Goal: Information Seeking & Learning: Check status

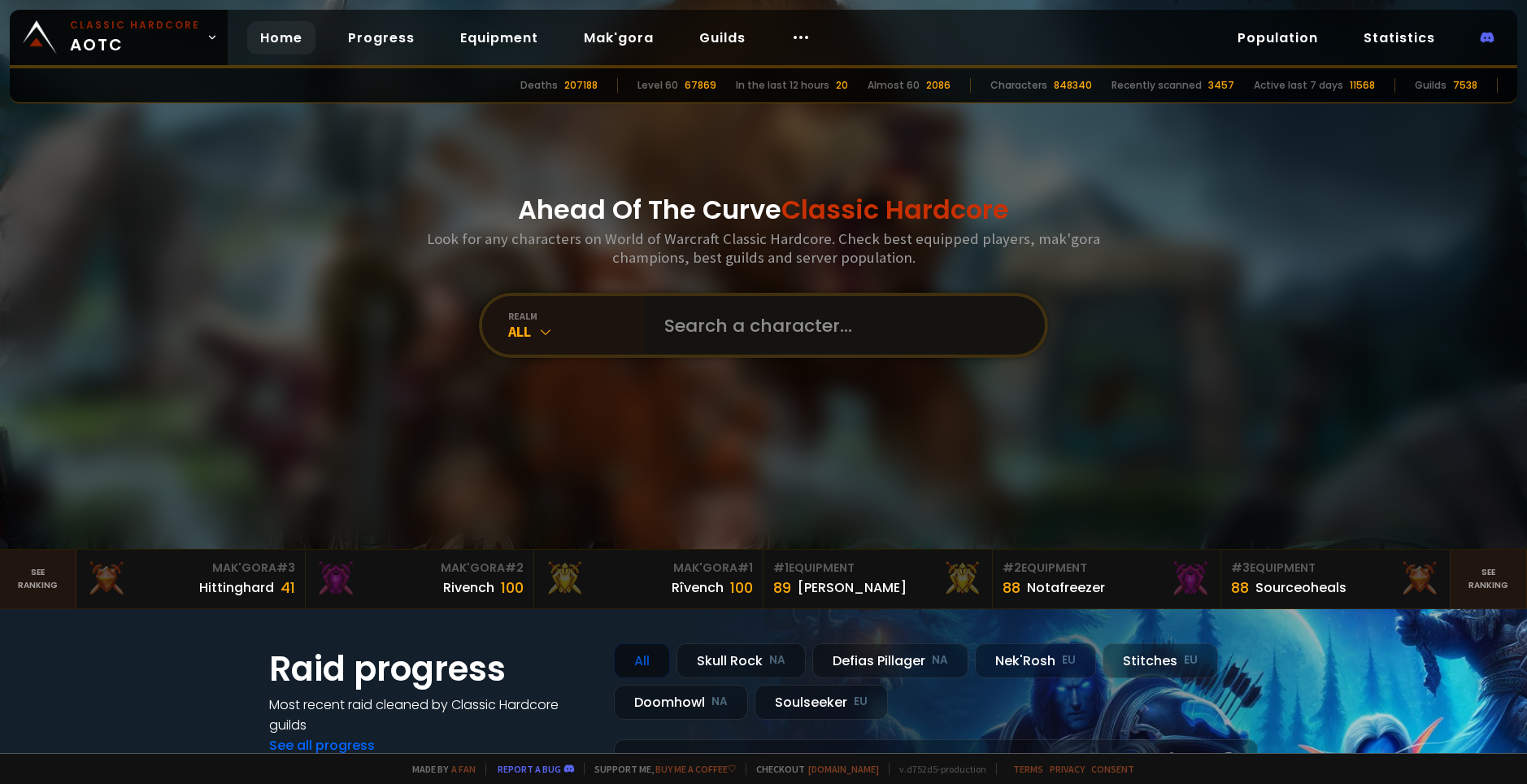
click at [746, 333] on input "text" at bounding box center [839, 325] width 371 height 59
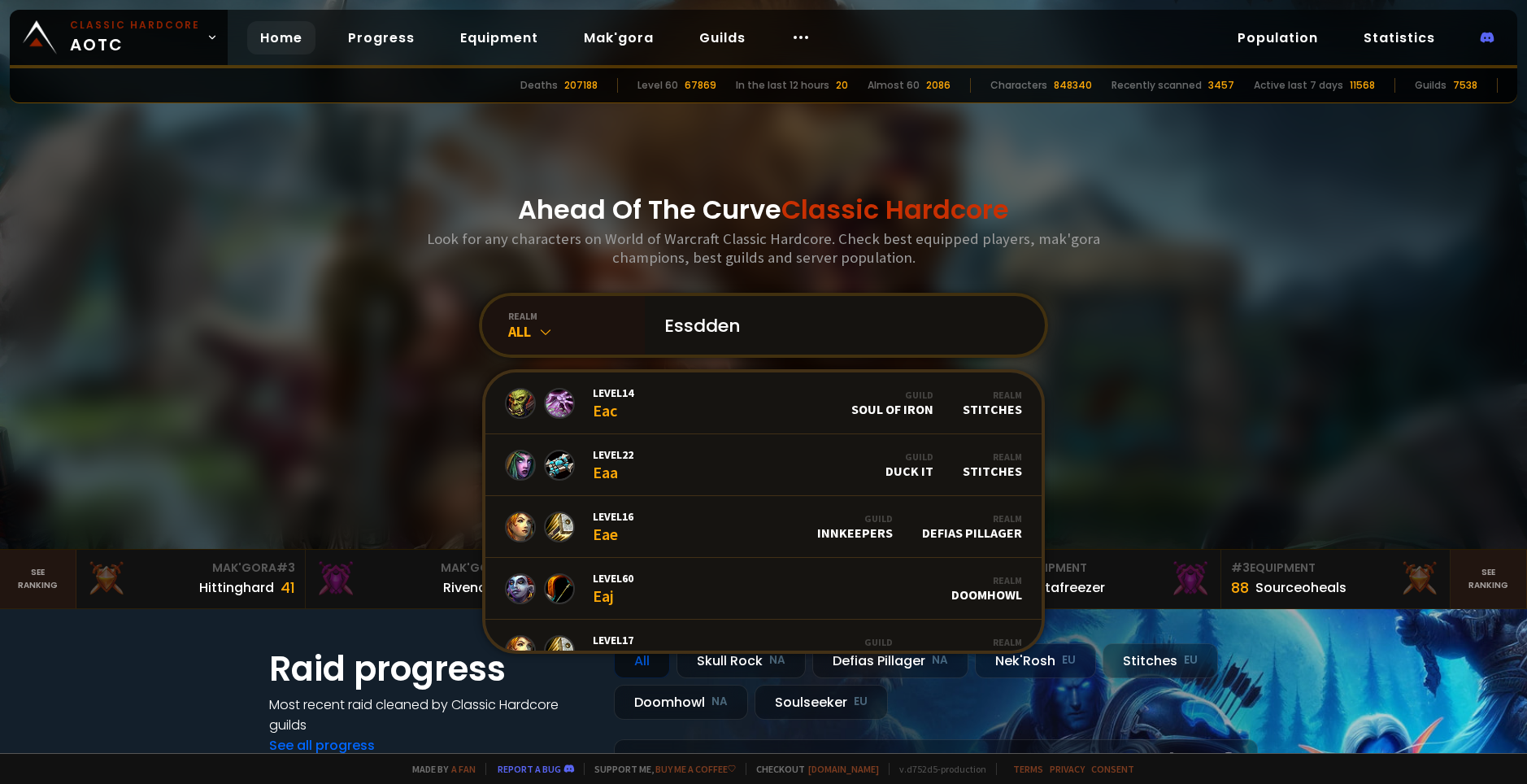
type input "Essddenn"
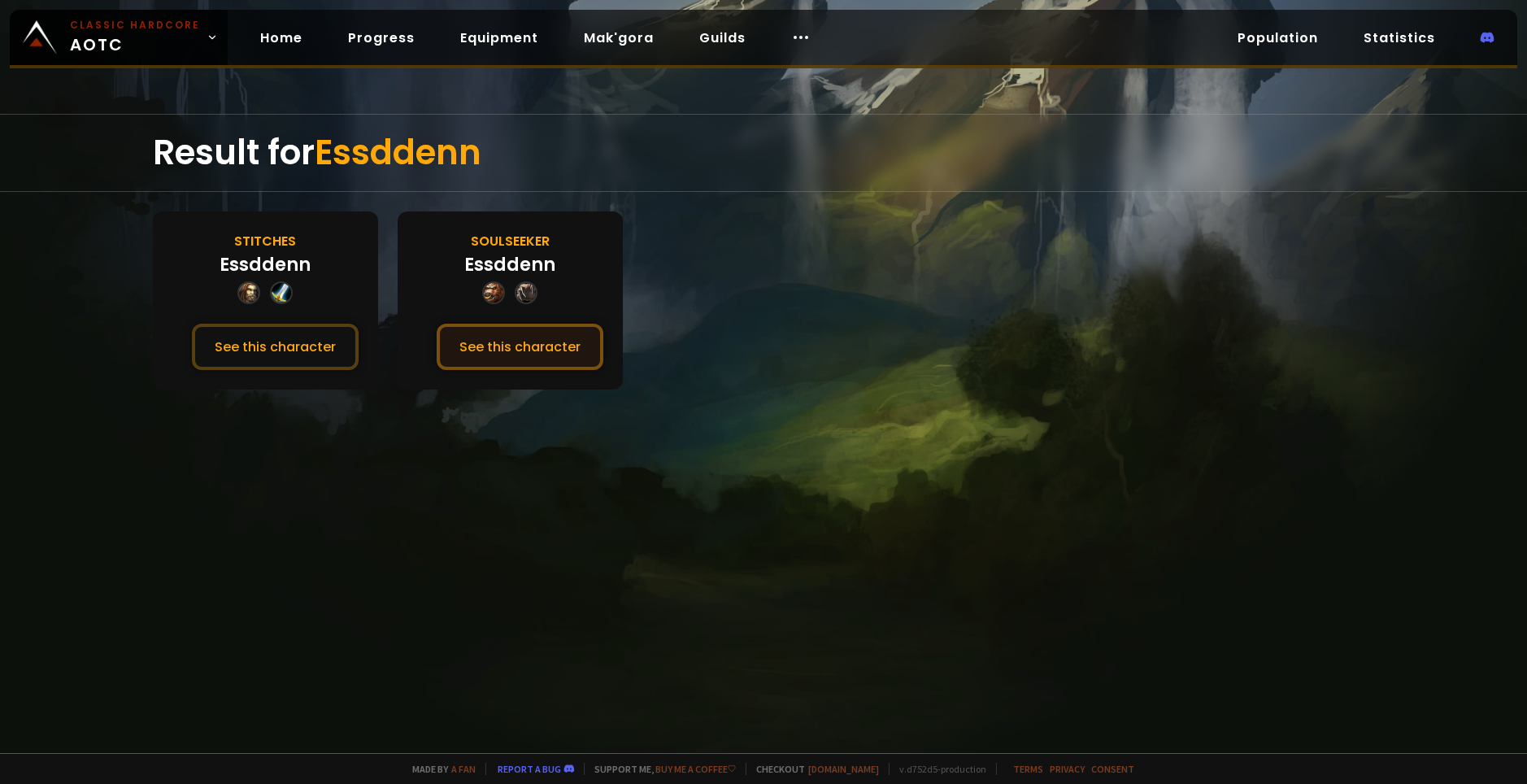
click at [481, 349] on button "See this character" at bounding box center [520, 346] width 166 height 47
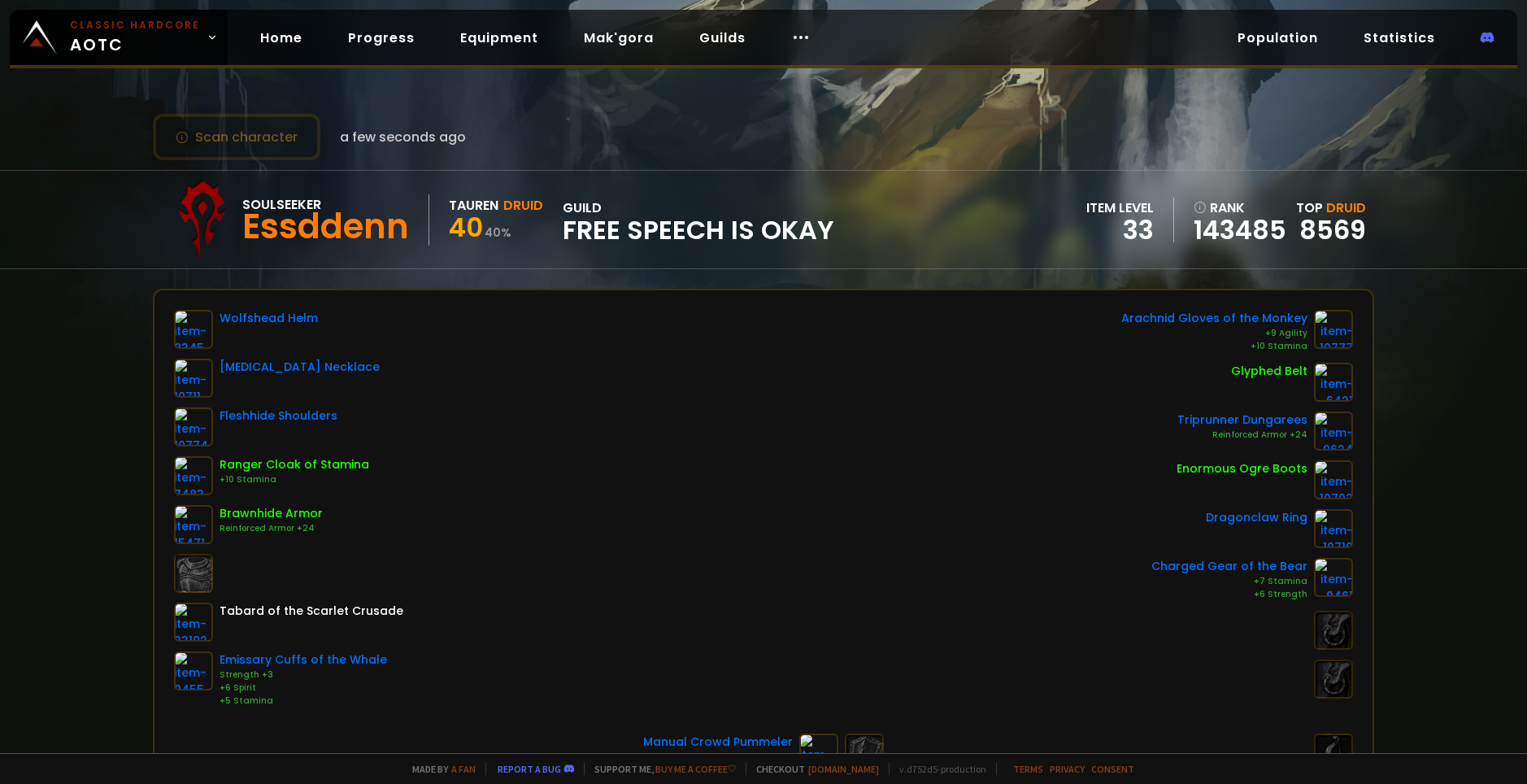
click at [407, 230] on div "Soulseeker Essddenn" at bounding box center [336, 220] width 187 height 51
click at [407, 230] on div "Essddenn" at bounding box center [326, 227] width 166 height 25
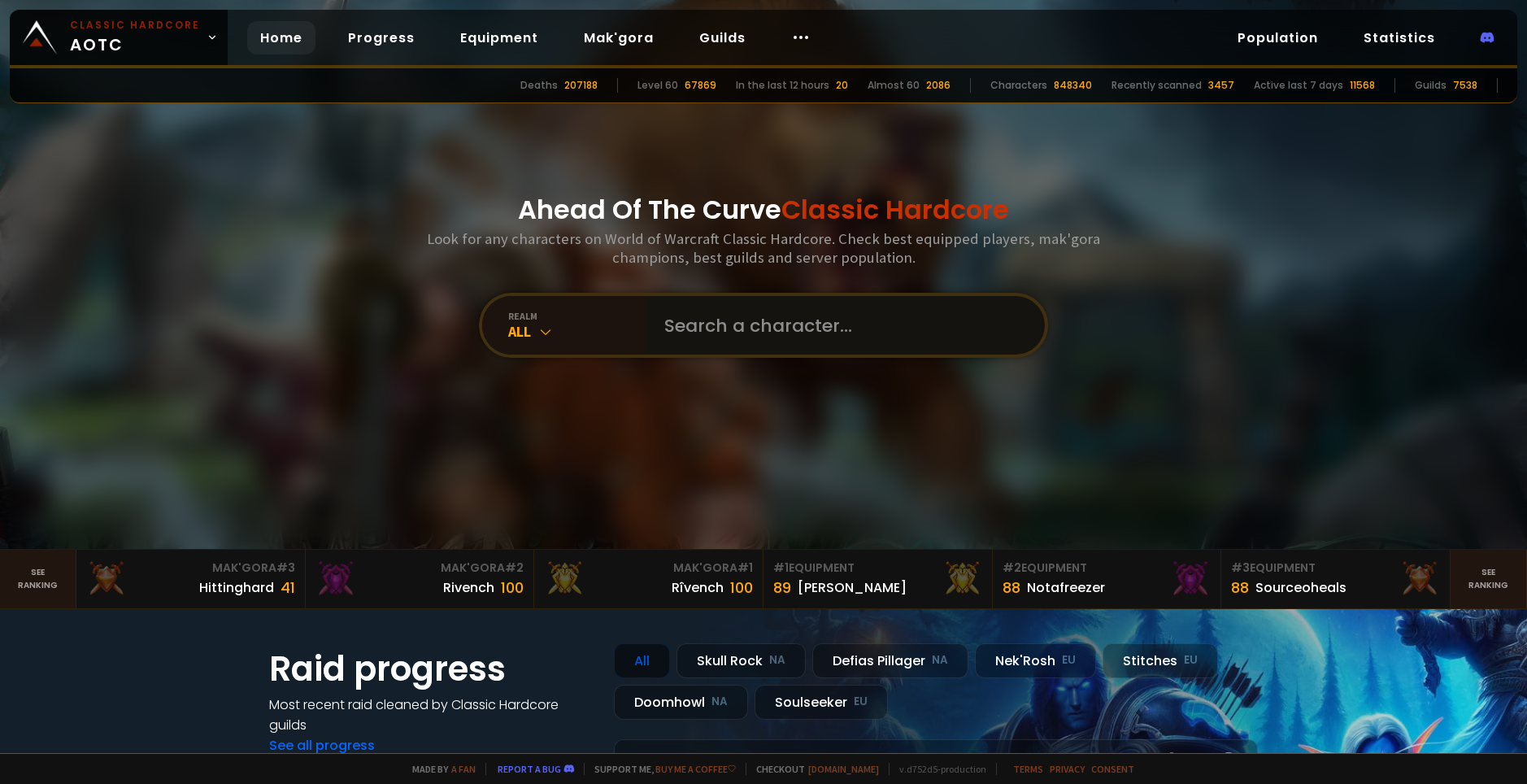
click at [733, 318] on input "text" at bounding box center [839, 325] width 371 height 59
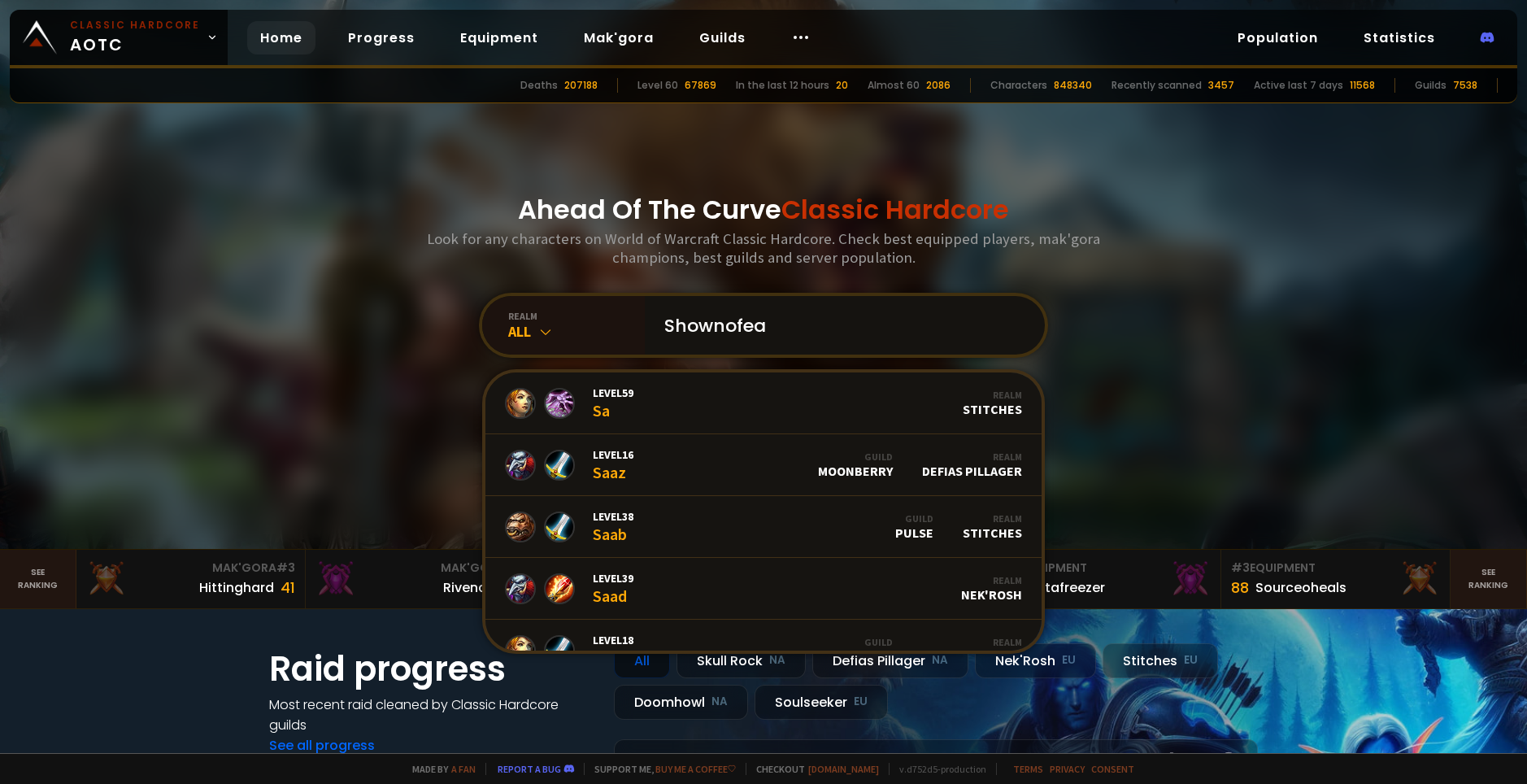
type input "Shownofear"
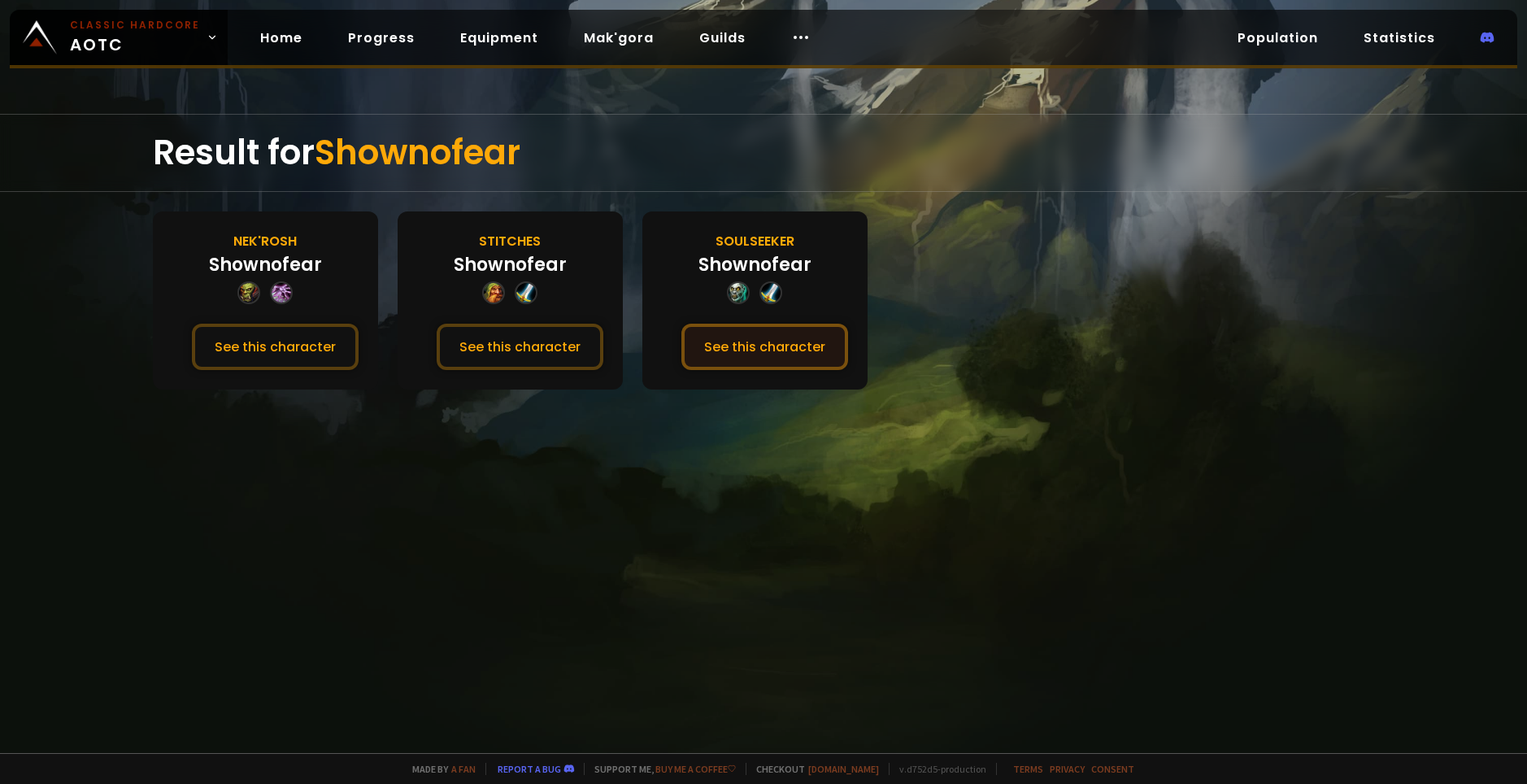
click at [758, 343] on button "See this character" at bounding box center [765, 346] width 166 height 47
drag, startPoint x: 788, startPoint y: 241, endPoint x: 701, endPoint y: 235, distance: 87.2
click at [701, 235] on div "Soulseeker Shownofear See this character" at bounding box center [755, 300] width 225 height 178
click at [691, 243] on div "Soulseeker Shownofear See this character" at bounding box center [755, 300] width 225 height 178
click at [257, 351] on button "See this character" at bounding box center [275, 346] width 166 height 47
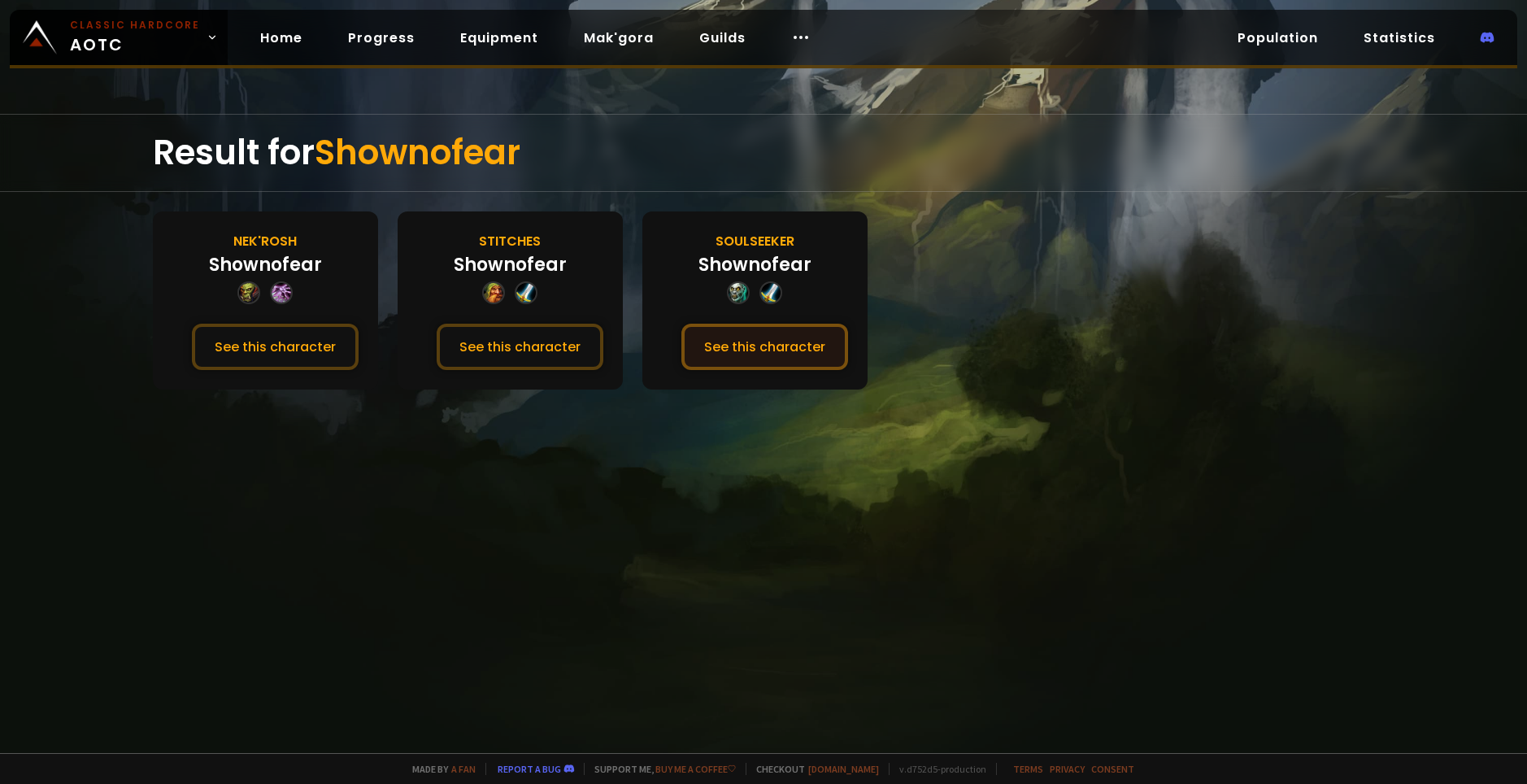
click at [757, 338] on button "See this character" at bounding box center [765, 346] width 166 height 47
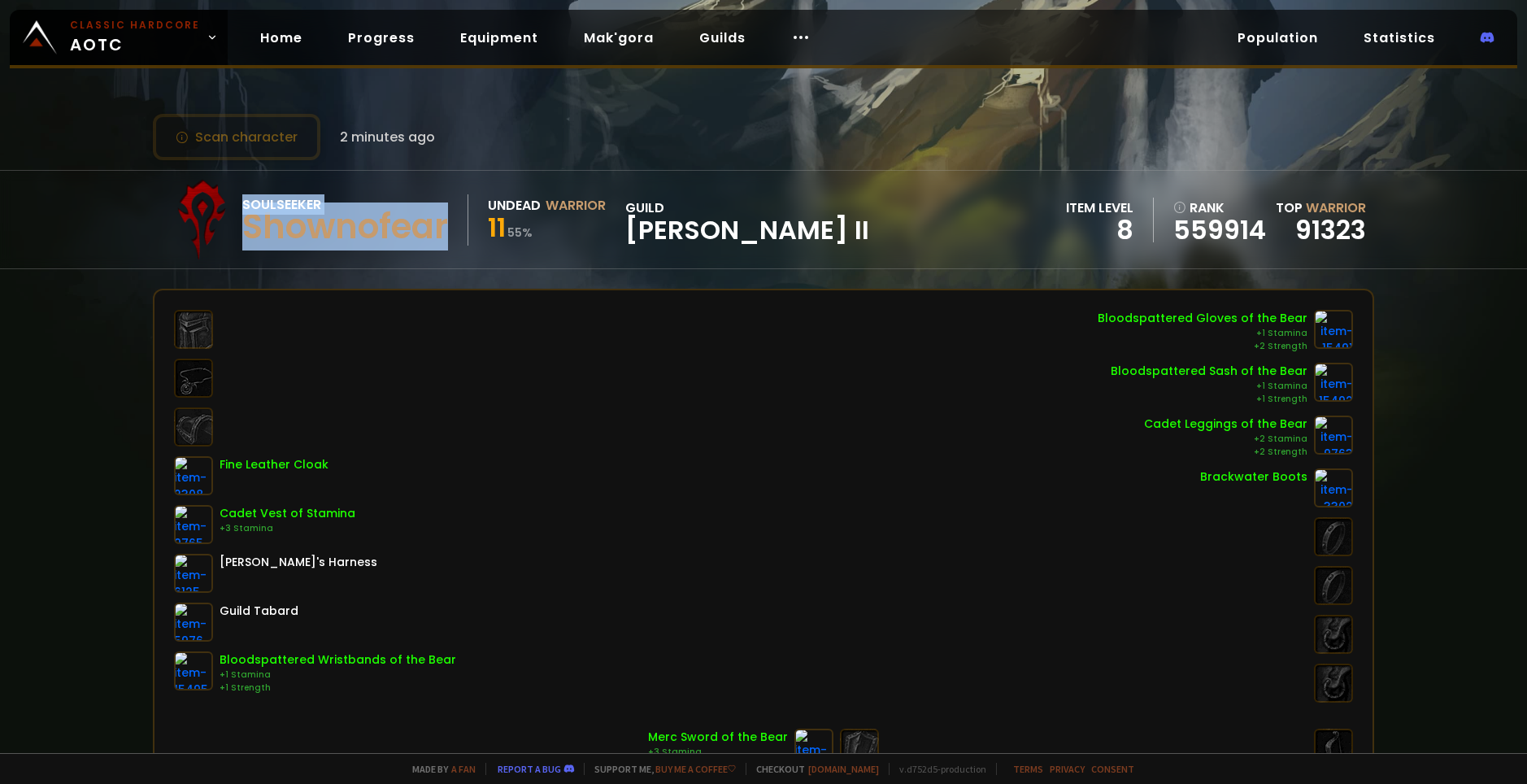
drag, startPoint x: 451, startPoint y: 227, endPoint x: 239, endPoint y: 232, distance: 212.1
click at [239, 232] on div "Soulseeker Shownofear Undead Warrior 11 55 % guild [PERSON_NAME] II" at bounding box center [515, 220] width 709 height 81
click at [503, 168] on div "Scan character 2 minutes ago Soulseeker Shownofear Undead Warrior 11 55 % guild…" at bounding box center [763, 376] width 1527 height 753
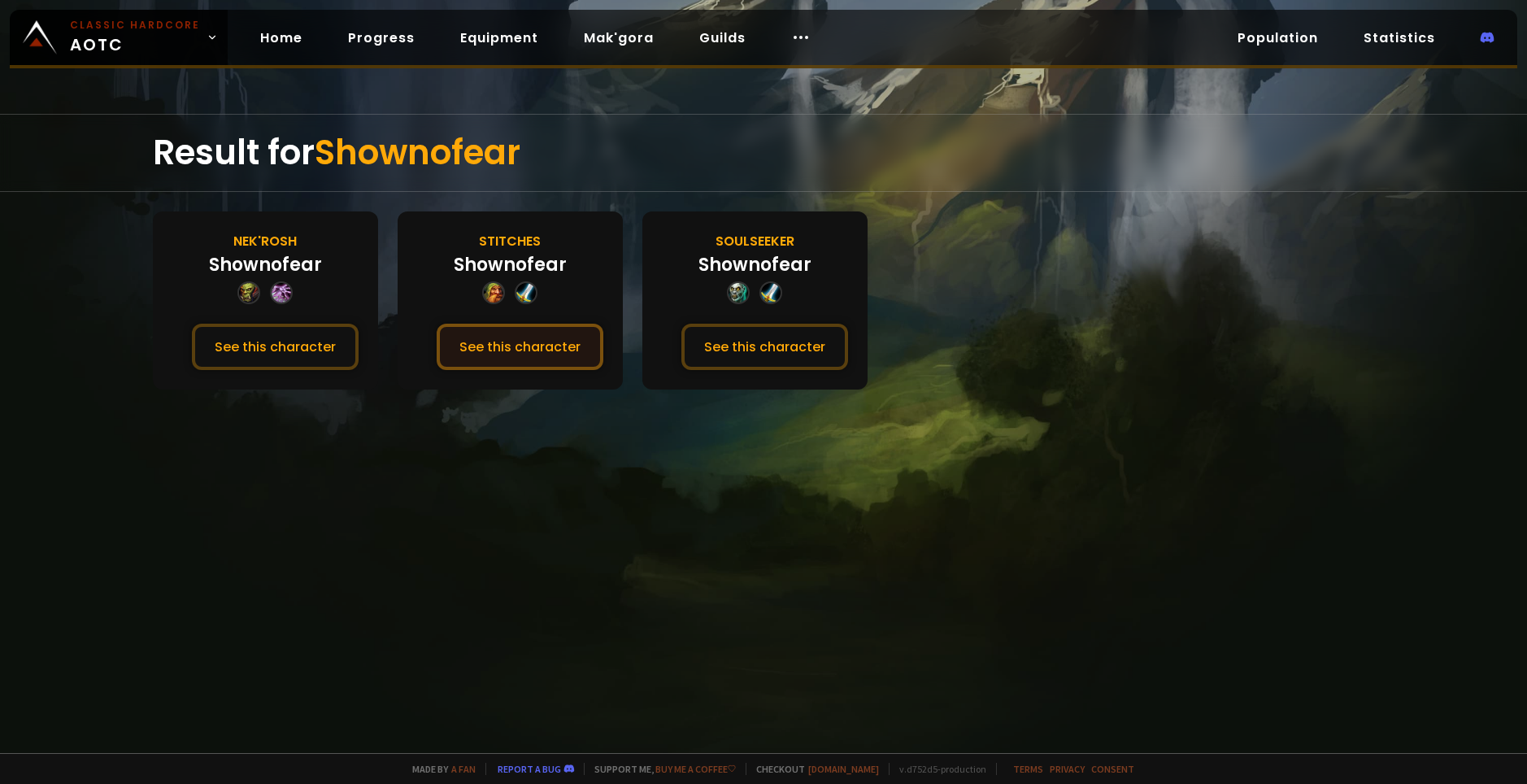
click at [506, 343] on button "See this character" at bounding box center [520, 346] width 166 height 47
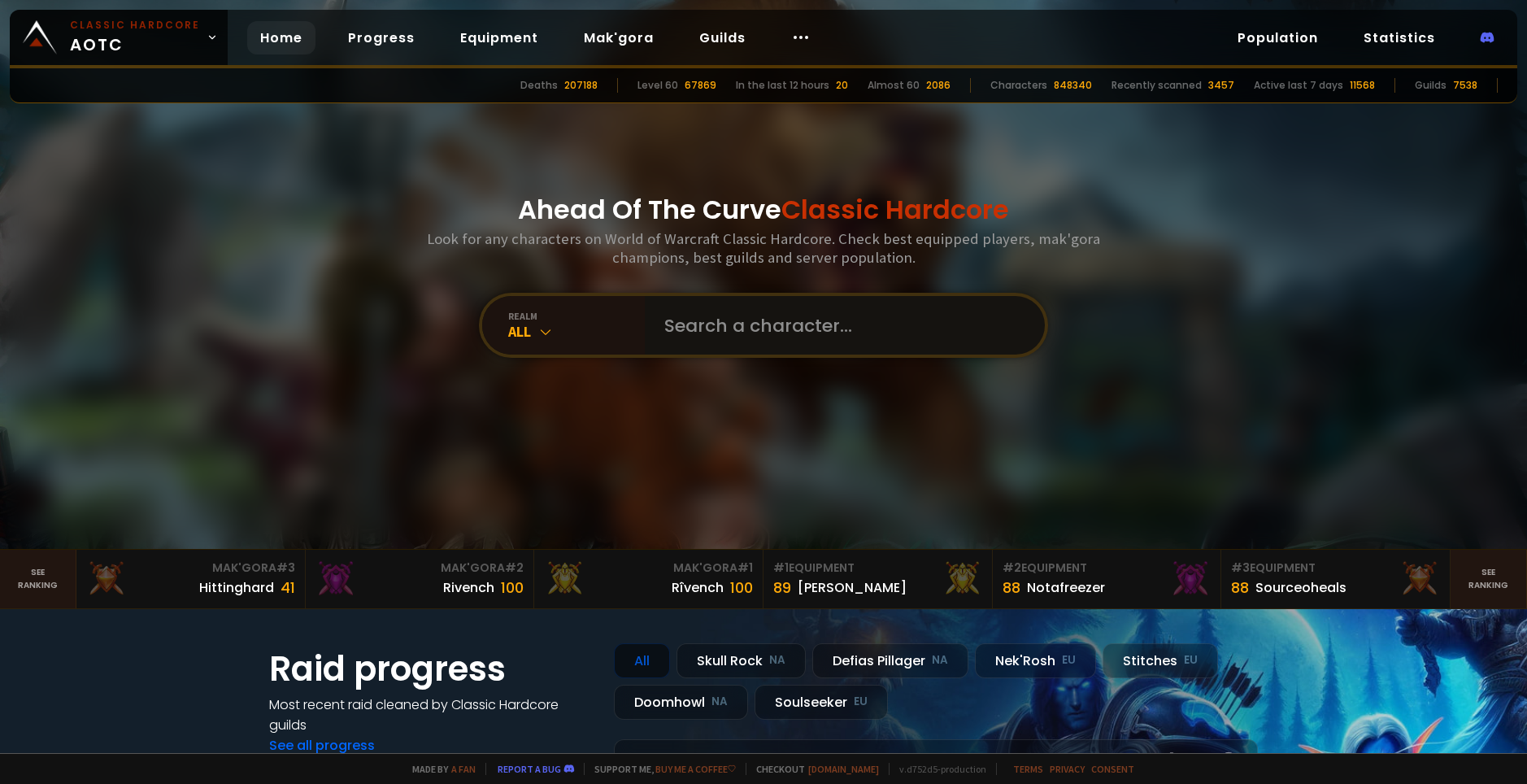
click at [684, 313] on input "text" at bounding box center [839, 325] width 371 height 59
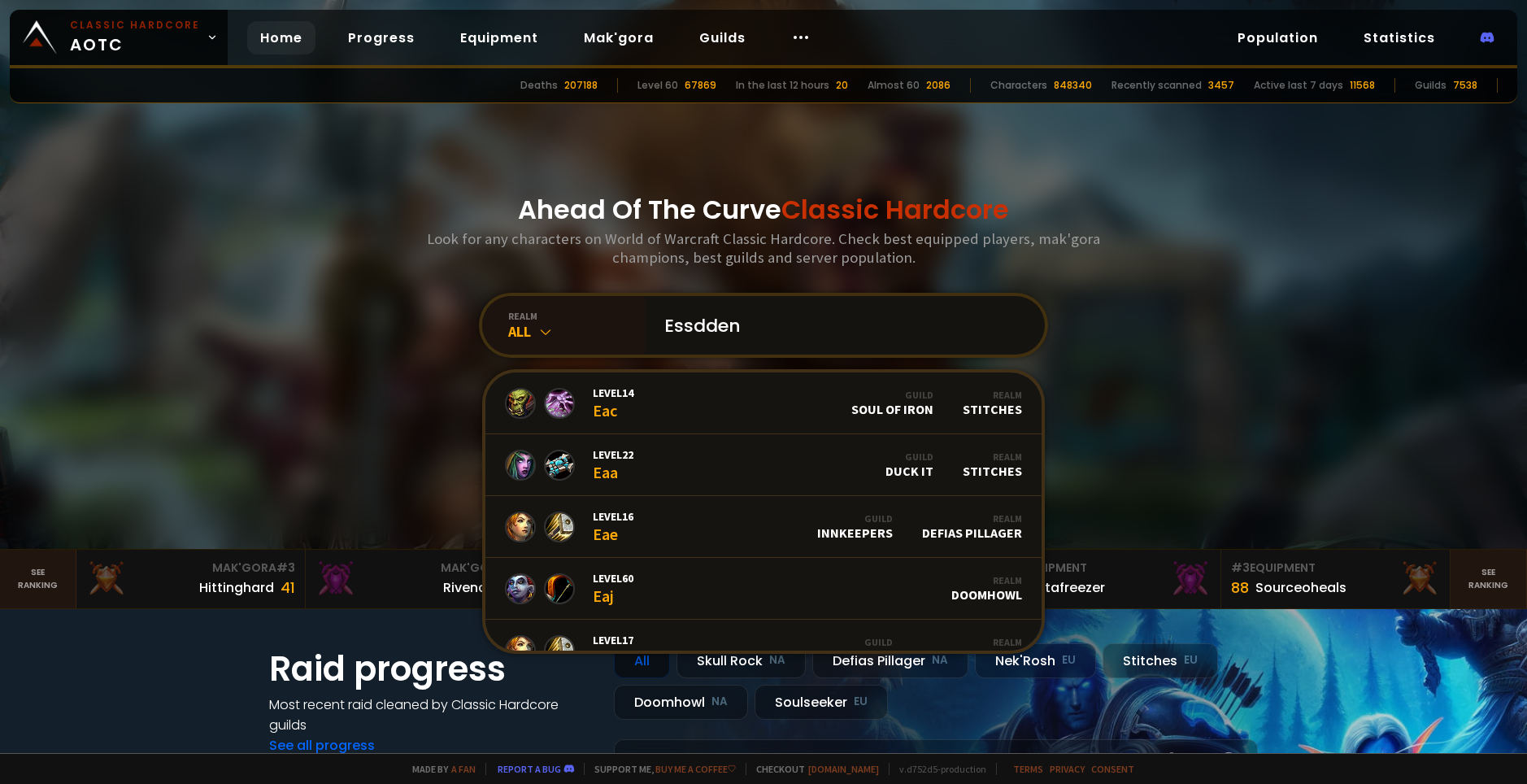
type input "Essddenn"
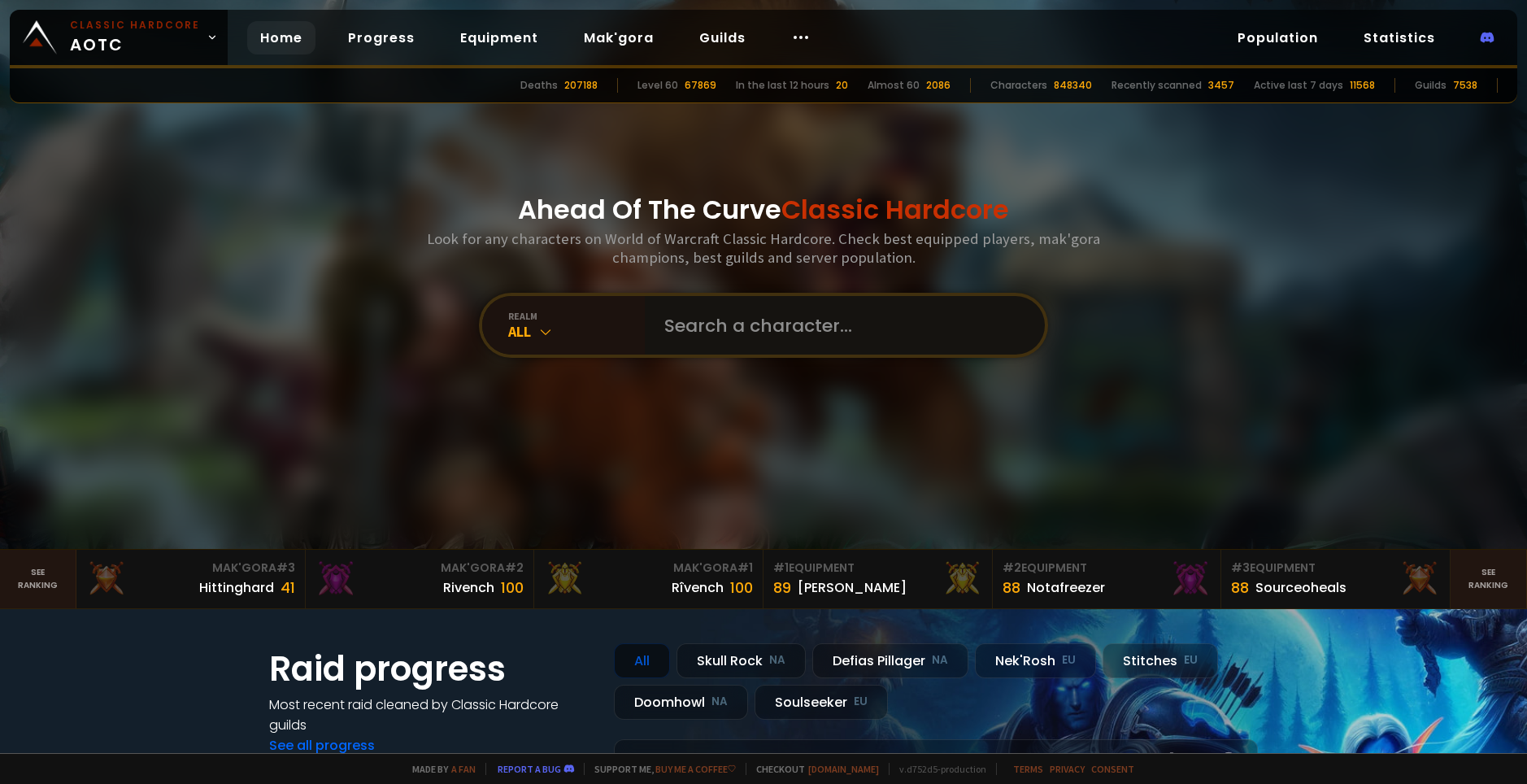
click at [814, 333] on input "text" at bounding box center [839, 325] width 371 height 59
type input "Essden"
click at [690, 316] on input "text" at bounding box center [839, 325] width 371 height 59
type input "Esden"
click at [719, 343] on input "text" at bounding box center [839, 325] width 371 height 59
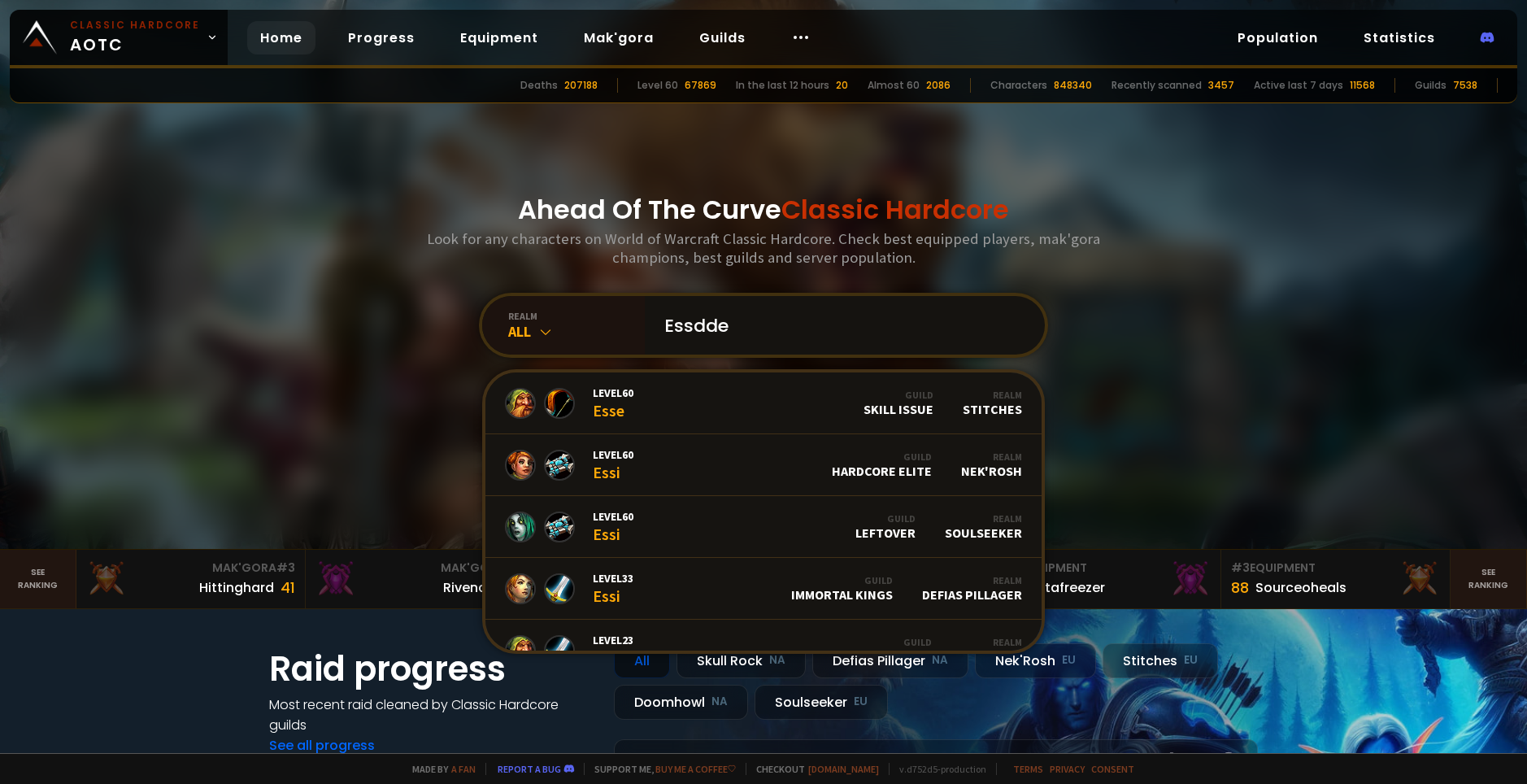
type input "Essdden"
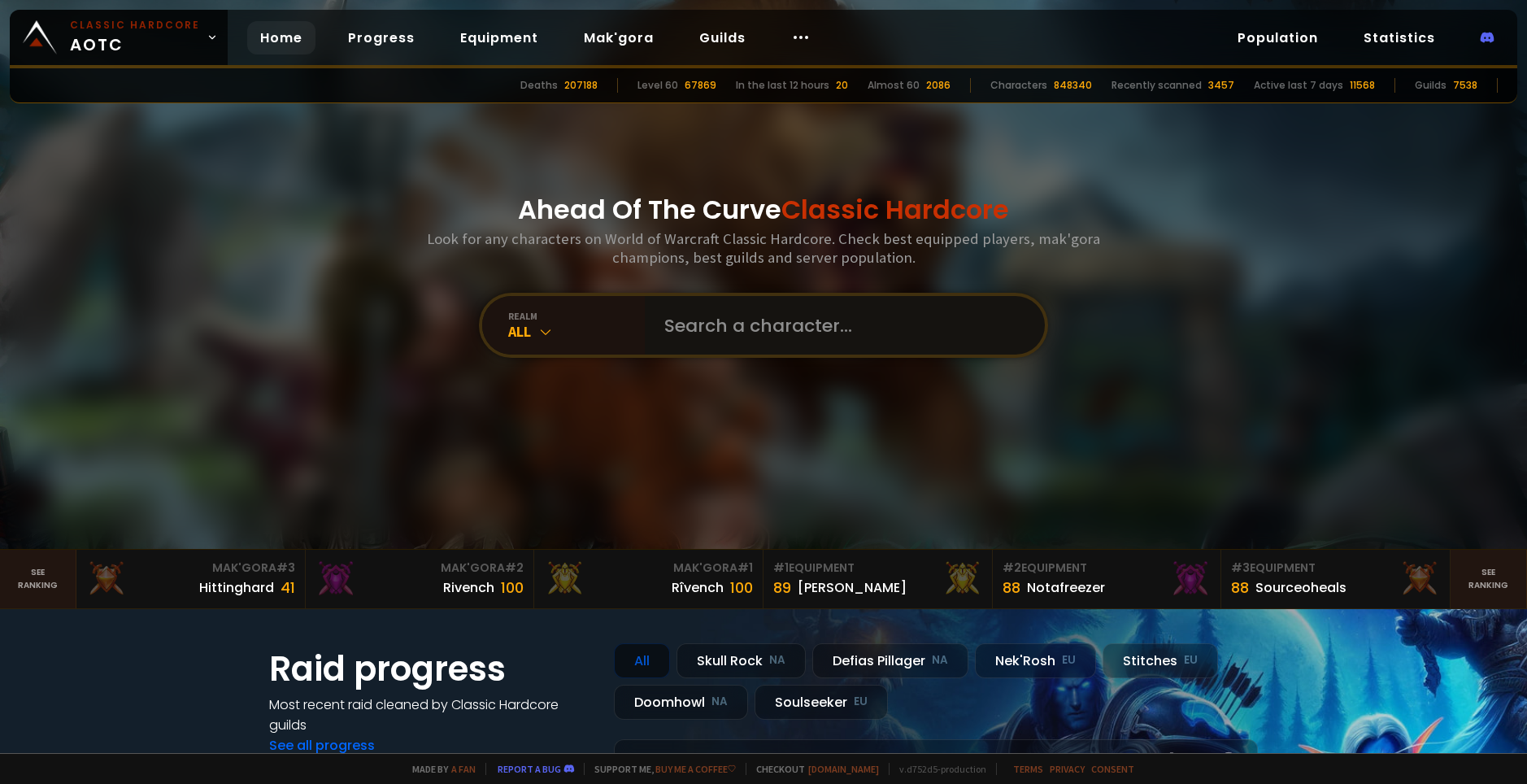
click at [749, 322] on input "text" at bounding box center [839, 325] width 371 height 59
type input "Esdenn"
click at [550, 329] on div "All" at bounding box center [576, 331] width 137 height 19
click at [429, 307] on div "Ahead Of The Curve Classic Hardcore Look for any characters on World of Warcraf…" at bounding box center [764, 274] width 980 height 549
click at [867, 334] on input "text" at bounding box center [839, 325] width 371 height 59
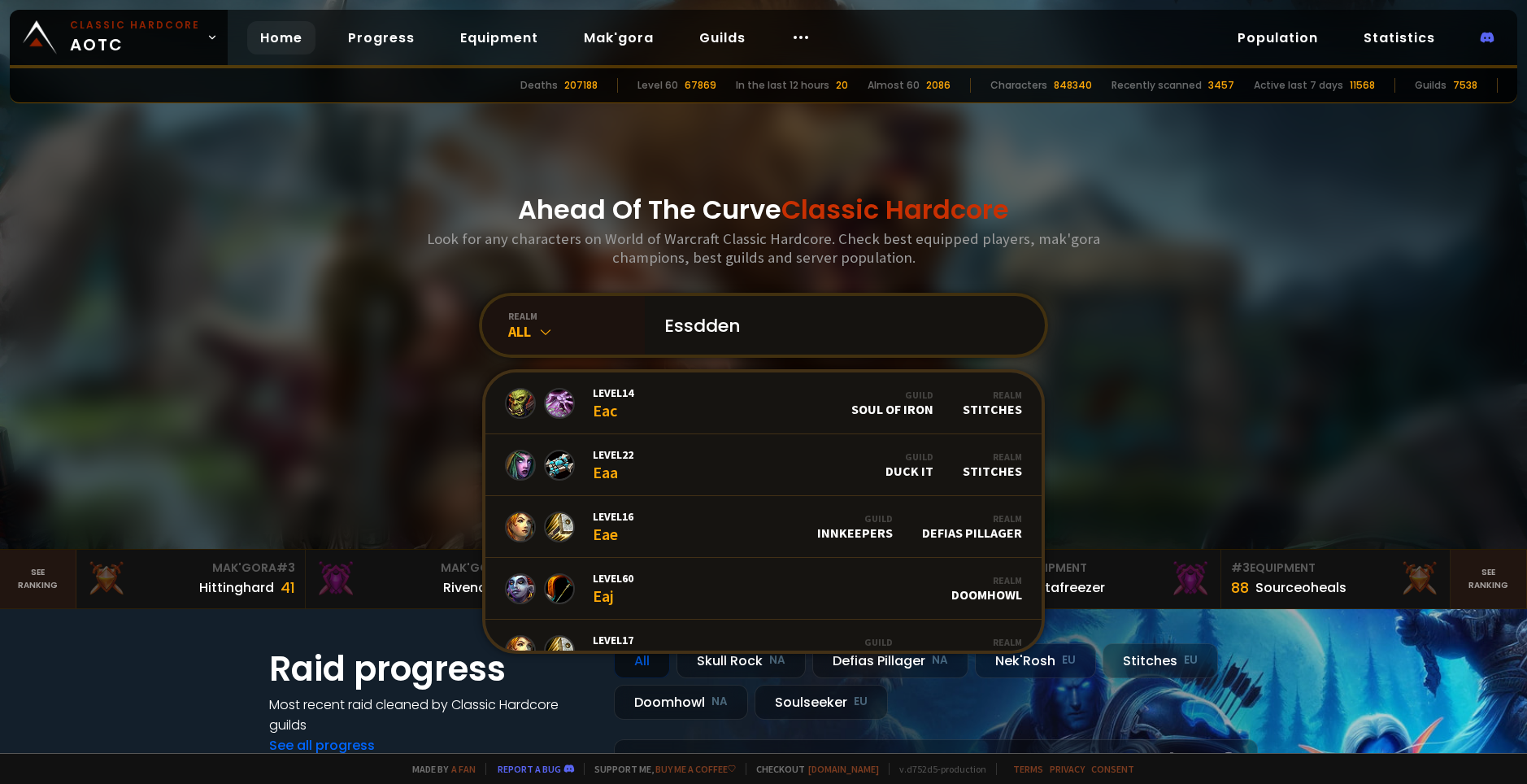
type input "Essddenn"
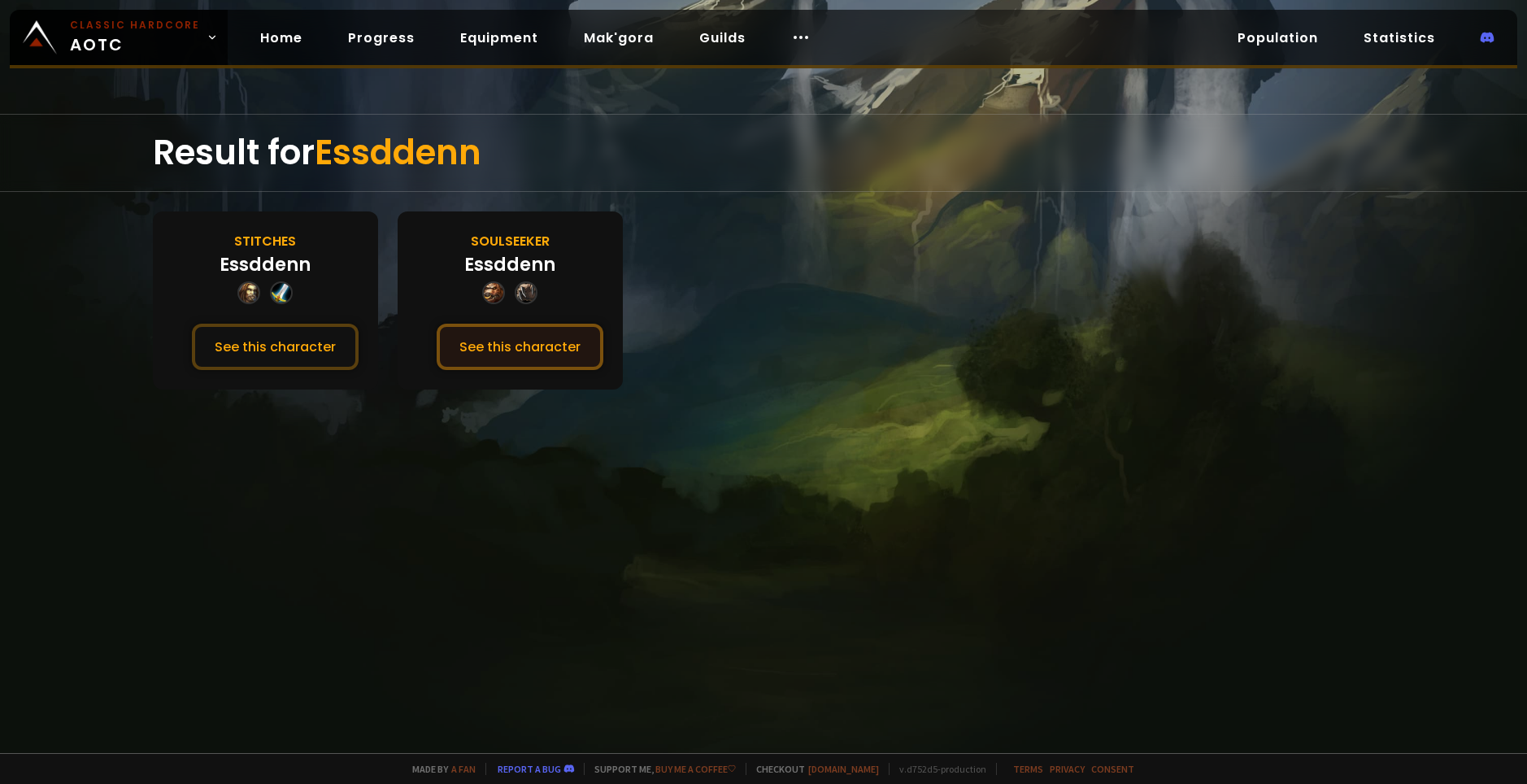
click at [514, 345] on button "See this character" at bounding box center [520, 346] width 166 height 47
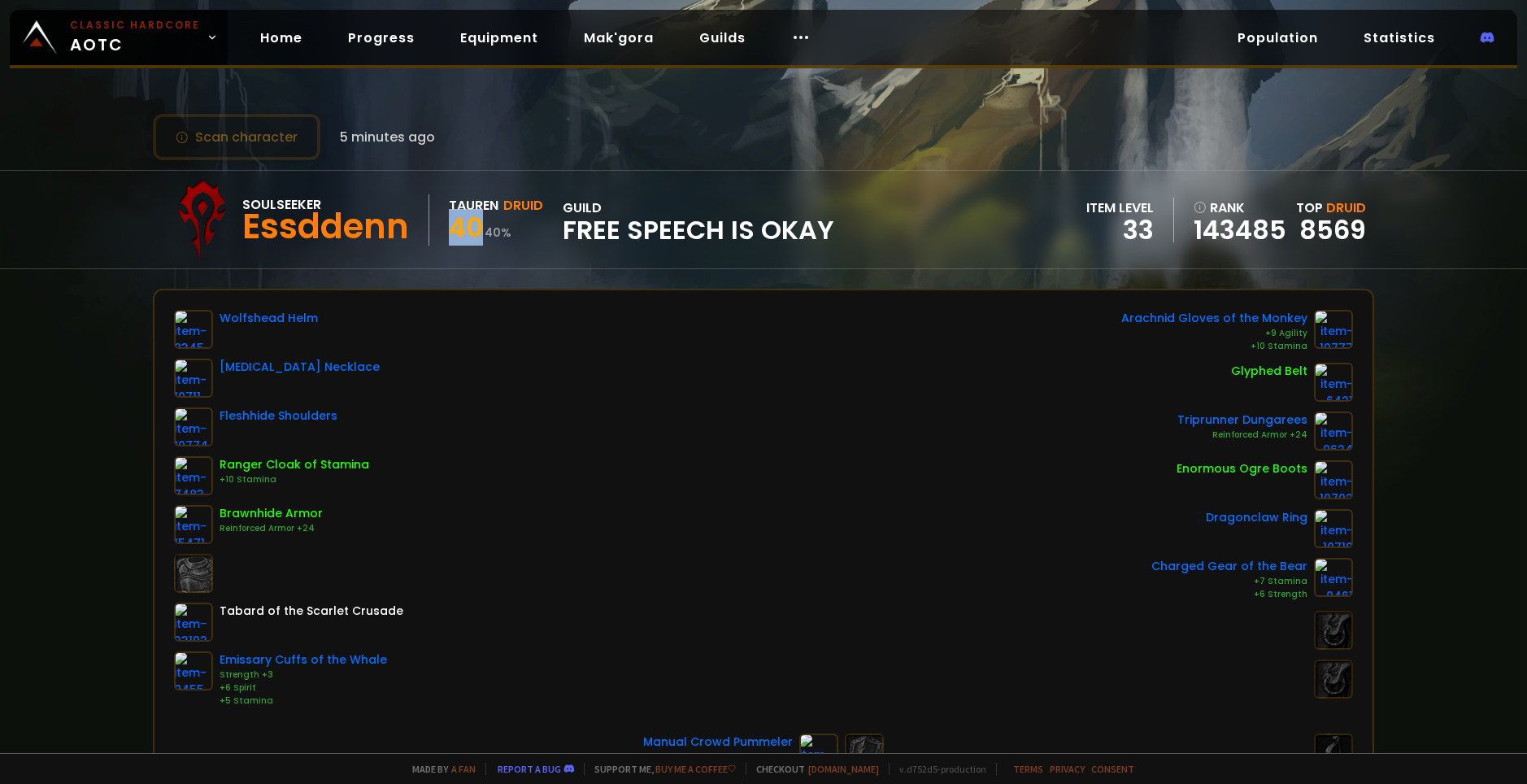
drag, startPoint x: 479, startPoint y: 228, endPoint x: 442, endPoint y: 225, distance: 37.1
click at [442, 225] on div "Soulseeker Essddenn Tauren Druid 40 40 % guild Free Speech is Okay" at bounding box center [497, 220] width 673 height 81
click at [512, 243] on div "40 40 %" at bounding box center [496, 230] width 94 height 29
drag, startPoint x: 832, startPoint y: 232, endPoint x: 557, endPoint y: 245, distance: 275.3
click at [557, 245] on div "Soulseeker Essddenn Tauren Druid 40 40 % guild Free Speech is Okay" at bounding box center [497, 220] width 673 height 81
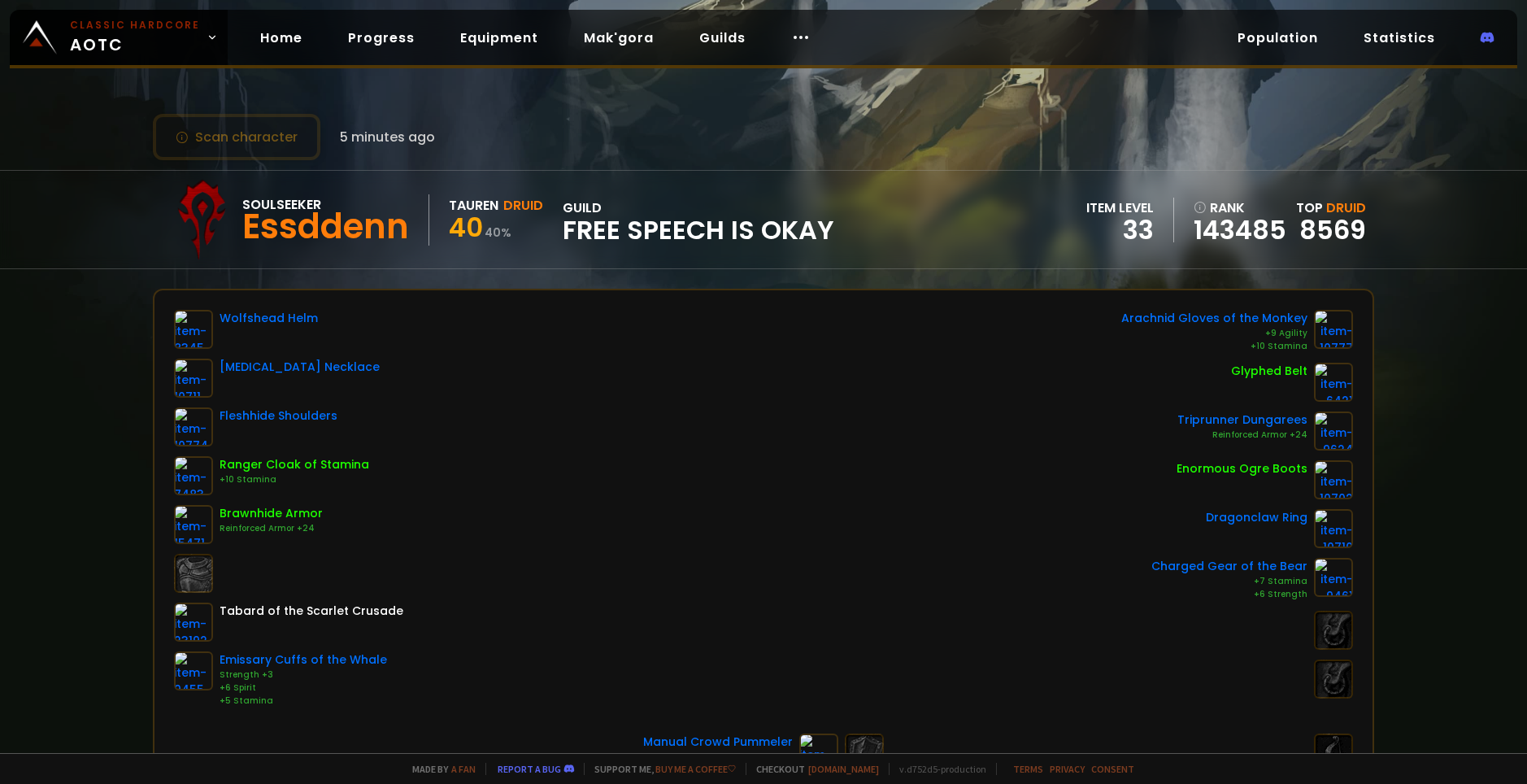
click at [551, 185] on div "Soulseeker Essddenn Tauren Druid 40 40 % guild Free Speech is Okay" at bounding box center [497, 220] width 673 height 81
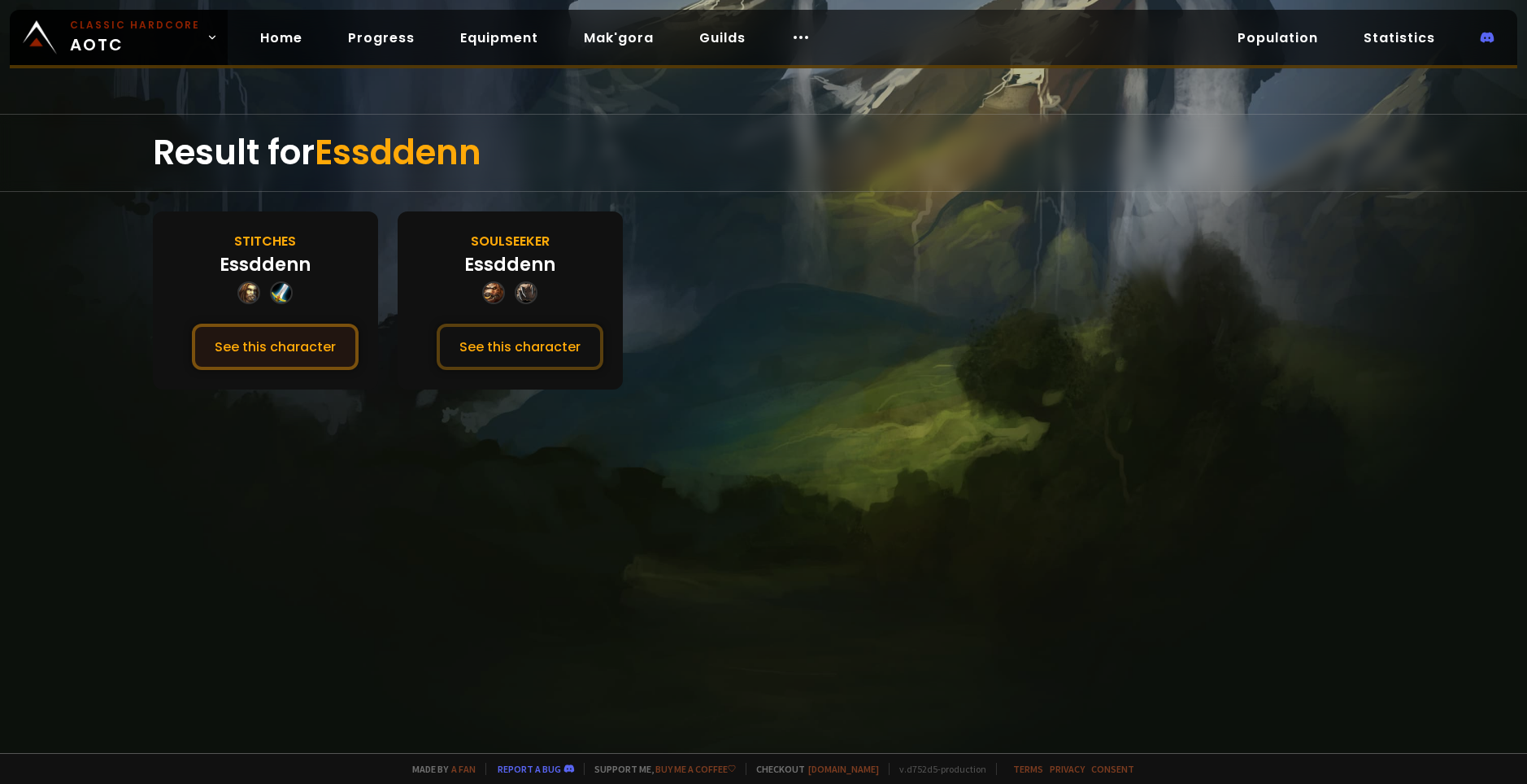
click at [334, 351] on button "See this character" at bounding box center [275, 346] width 166 height 47
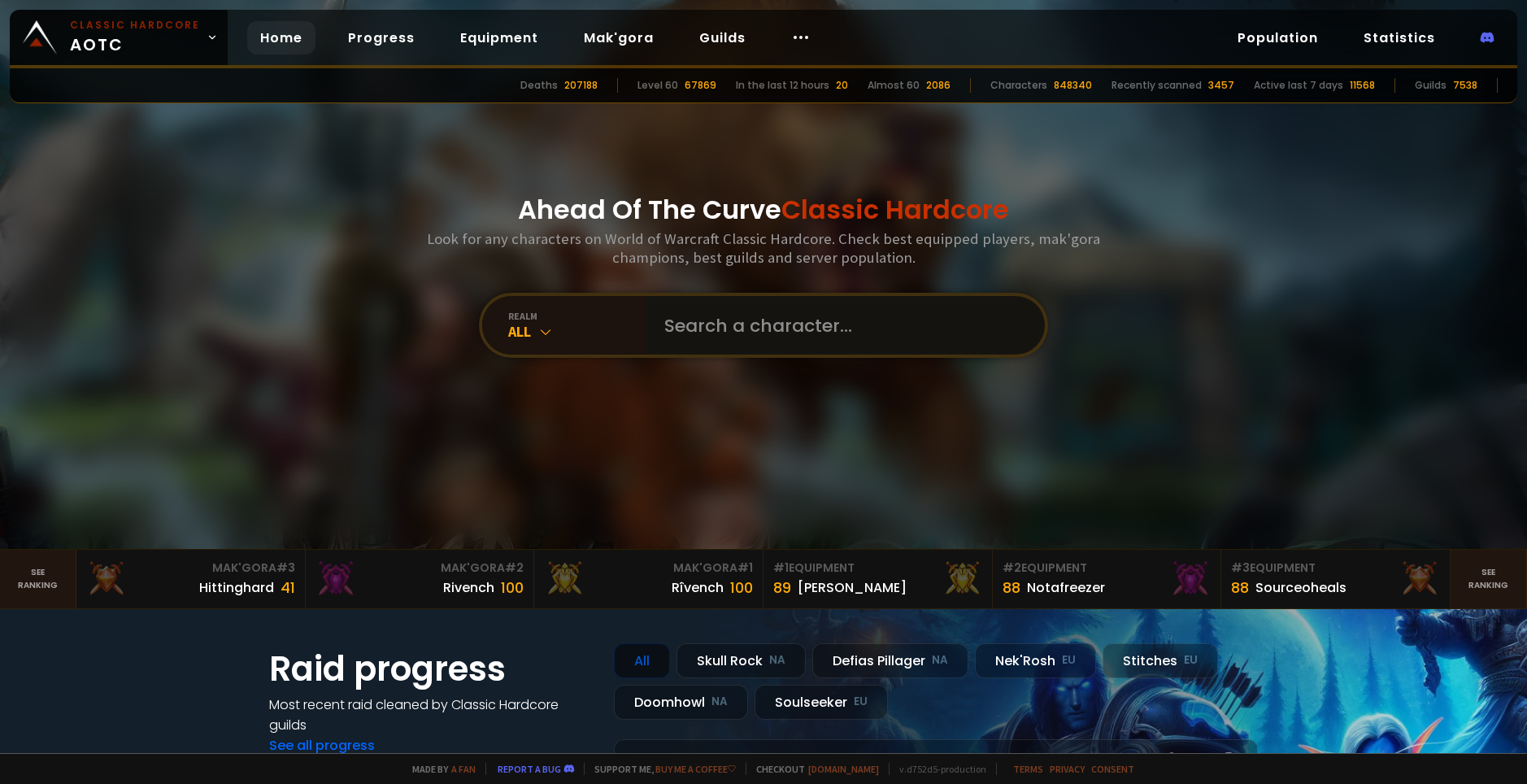
click at [760, 339] on input "text" at bounding box center [839, 325] width 371 height 59
click at [738, 328] on input "text" at bounding box center [839, 325] width 371 height 59
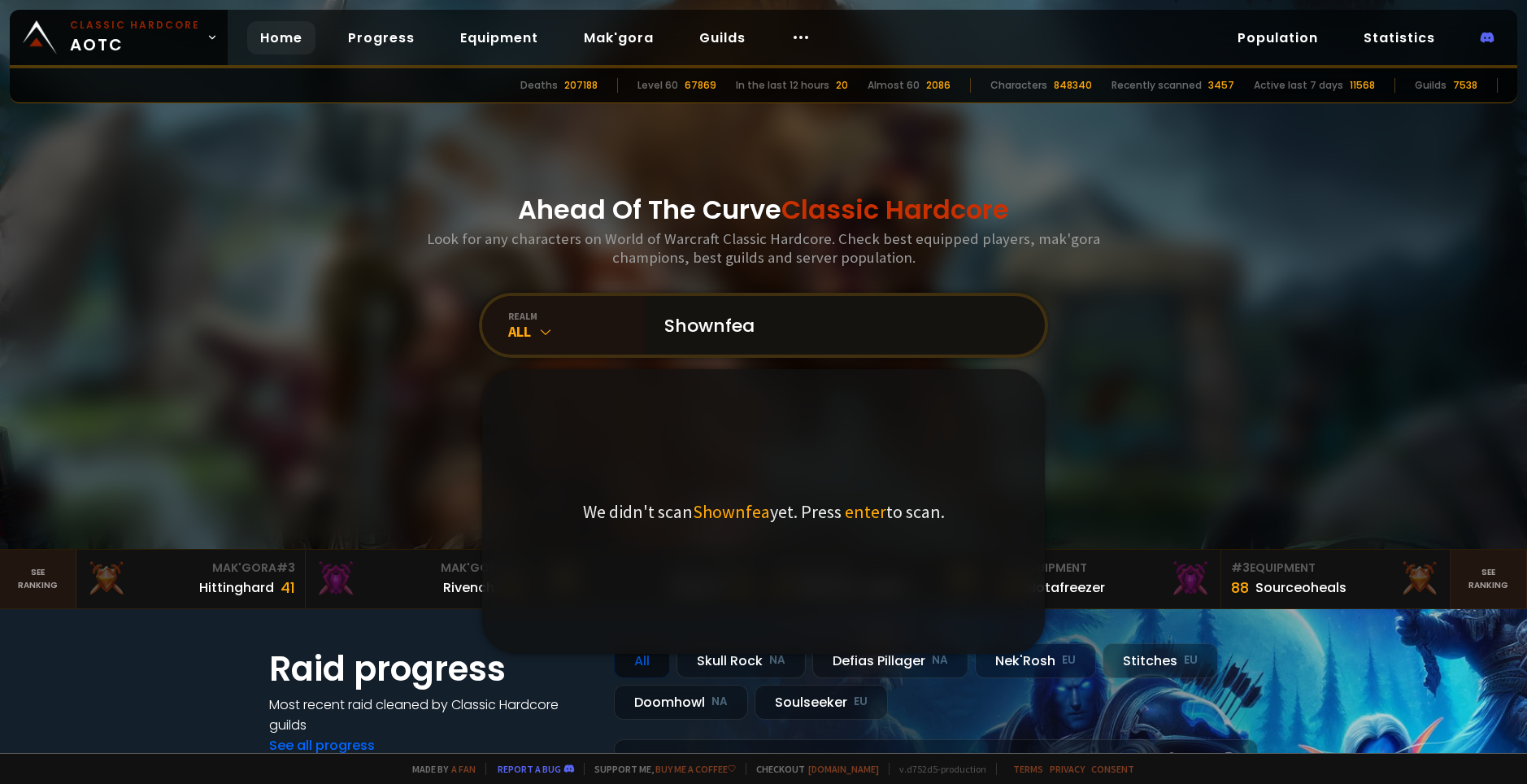
type input "Shownfear"
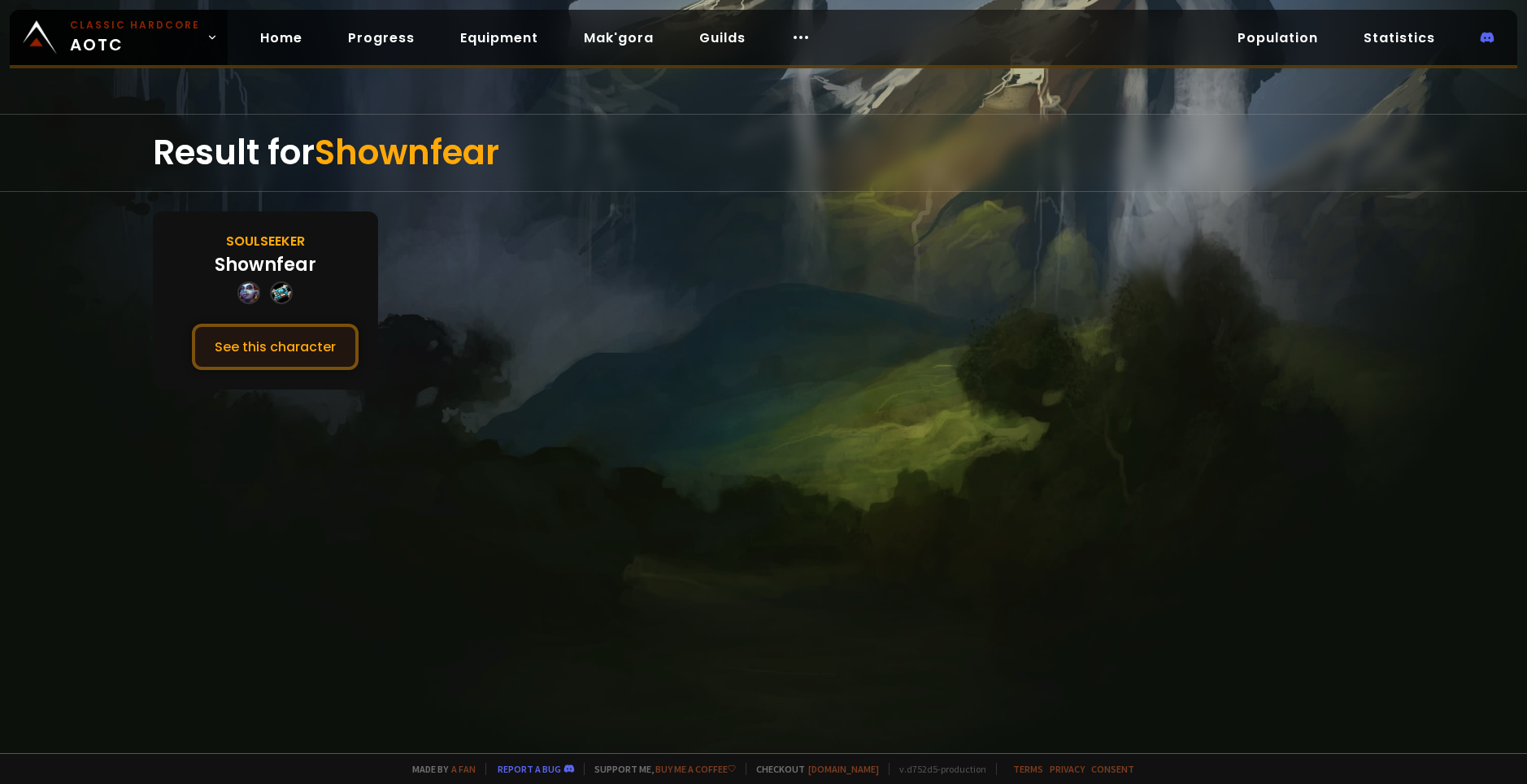
click at [264, 343] on button "See this character" at bounding box center [275, 346] width 166 height 47
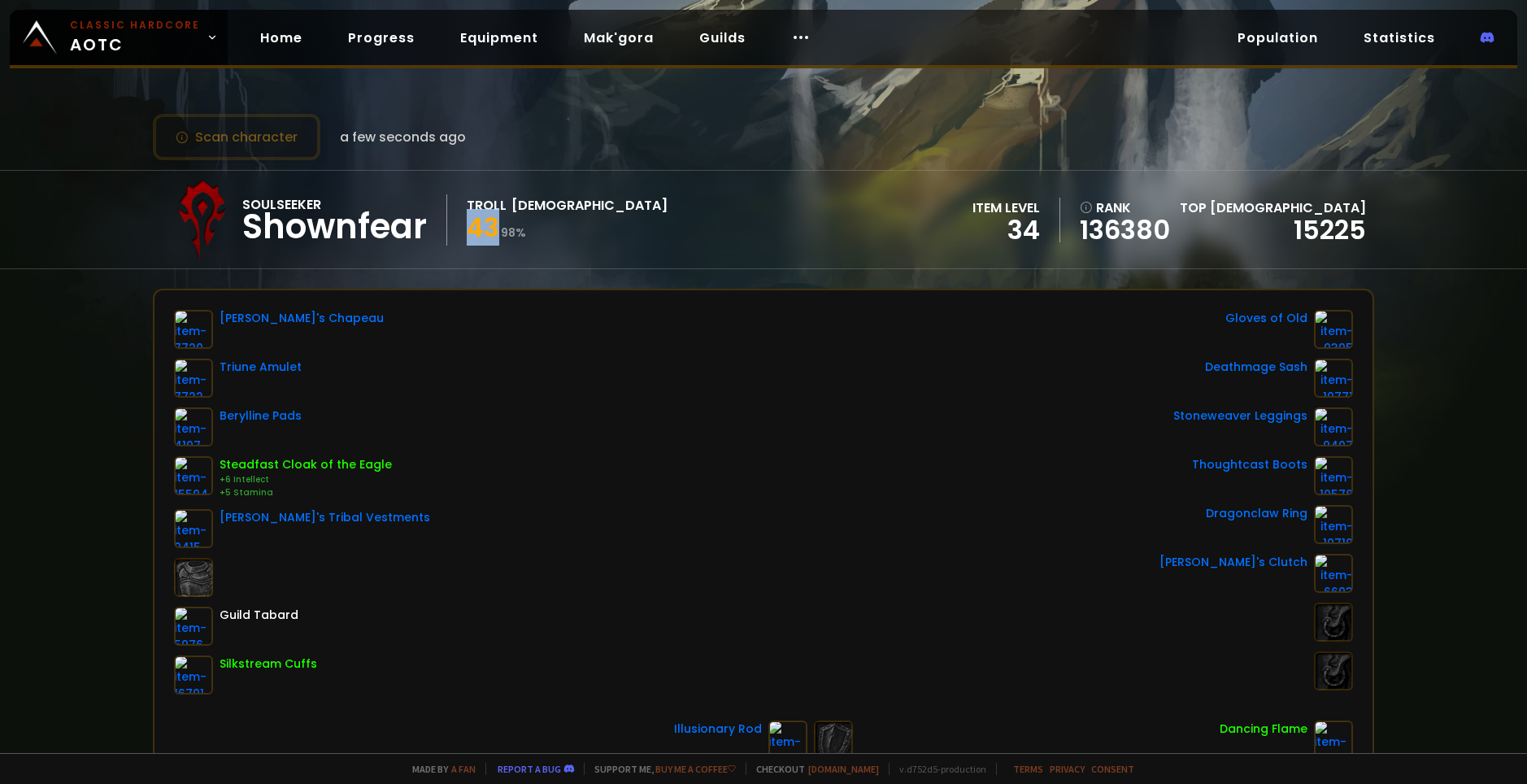
drag, startPoint x: 496, startPoint y: 231, endPoint x: 474, endPoint y: 232, distance: 22.0
click at [474, 232] on span "43" at bounding box center [483, 227] width 32 height 36
click at [531, 246] on div "Soulseeker Shownfear Troll Priest 43 98 %" at bounding box center [414, 220] width 507 height 81
drag, startPoint x: 531, startPoint y: 234, endPoint x: 501, endPoint y: 233, distance: 30.0
click at [501, 233] on div "43 98 %" at bounding box center [567, 230] width 201 height 29
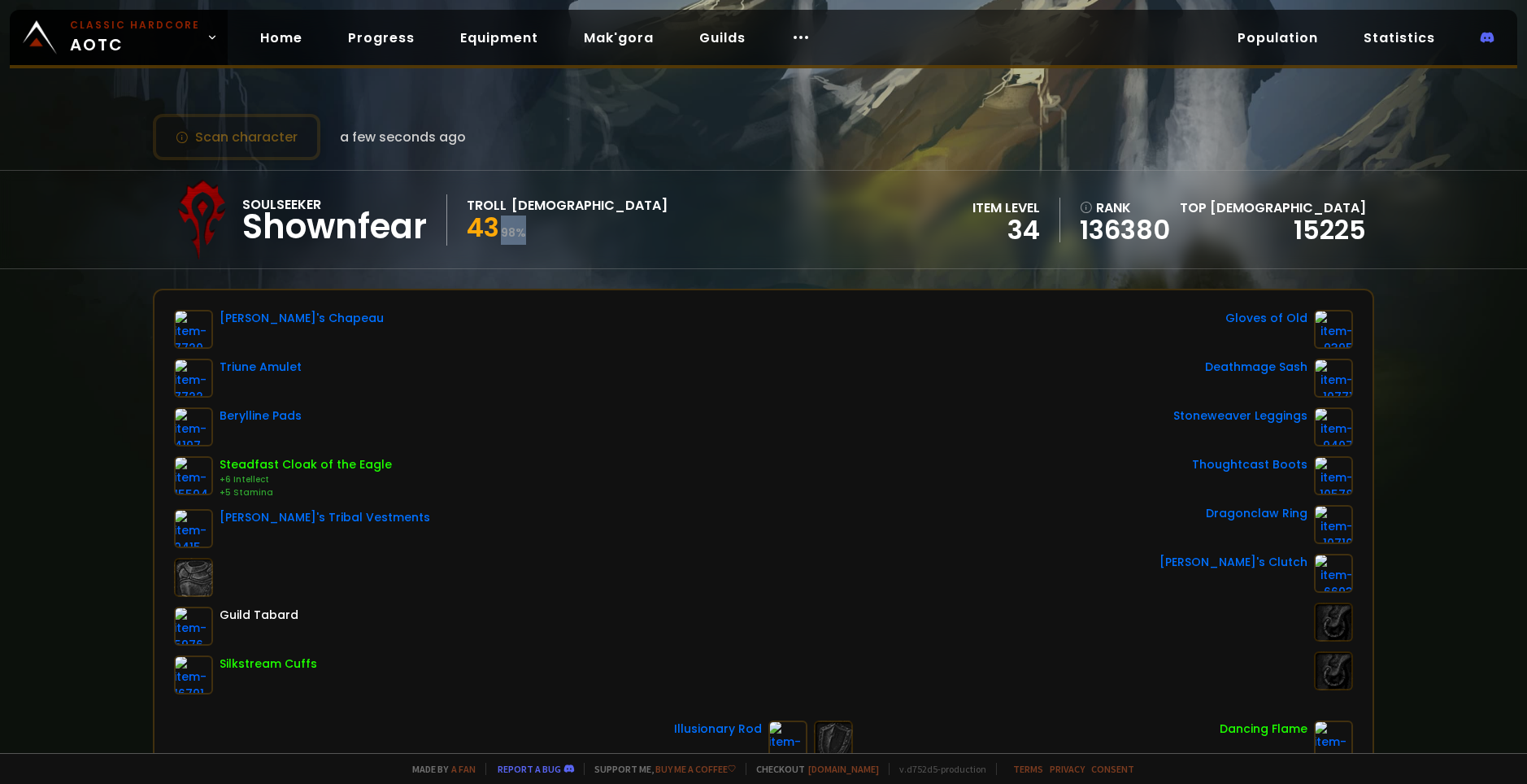
click at [583, 244] on div "Soulseeker Shownfear Troll Priest 43 98 % item level 34 rank 136380 Top Priest …" at bounding box center [763, 219] width 1221 height 98
